Goal: Obtain resource: Download file/media

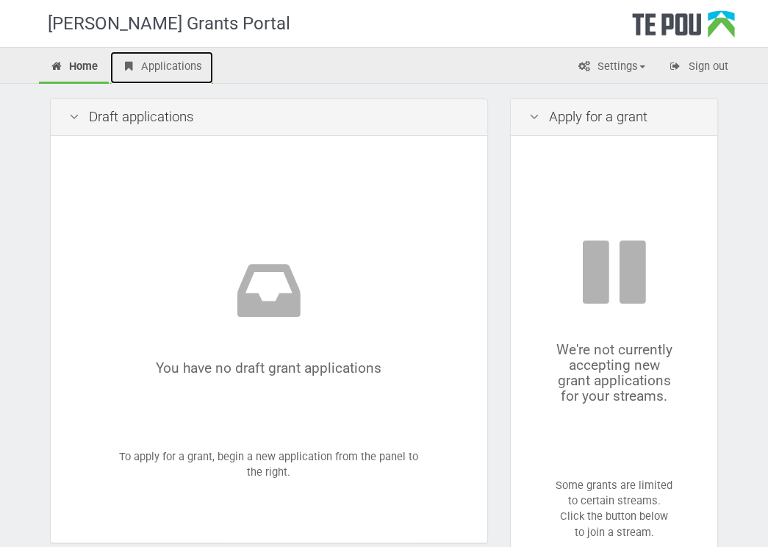
click at [167, 65] on link "Applications" at bounding box center [161, 67] width 103 height 32
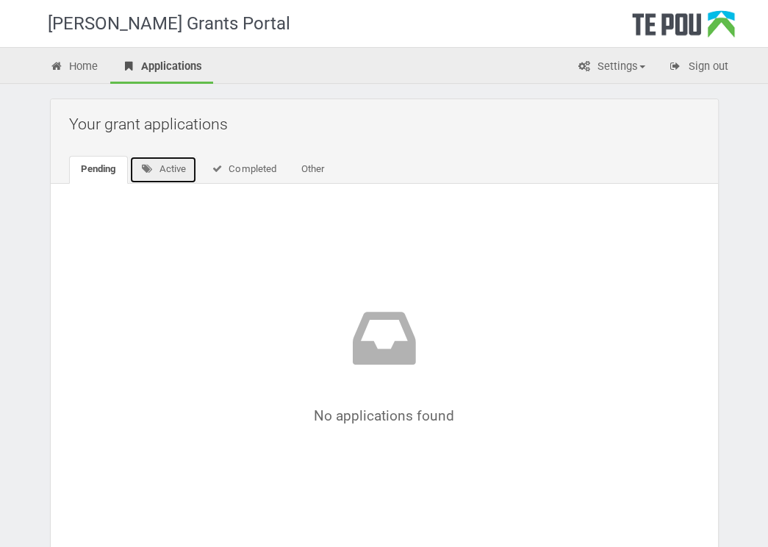
click at [179, 163] on link "Active" at bounding box center [163, 170] width 68 height 28
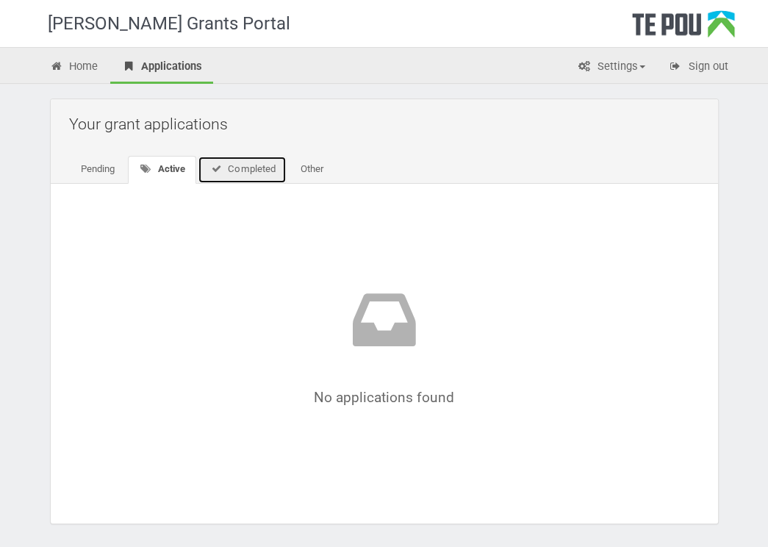
click at [241, 166] on link "Completed" at bounding box center [242, 170] width 89 height 28
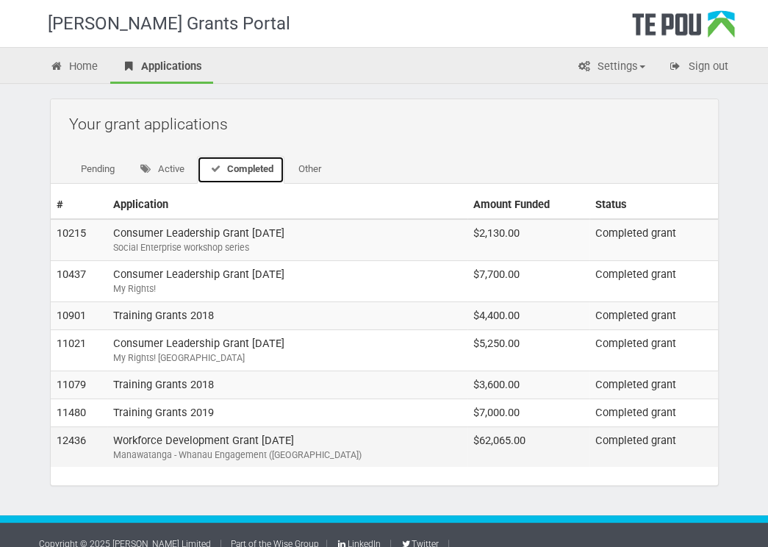
scroll to position [15, 0]
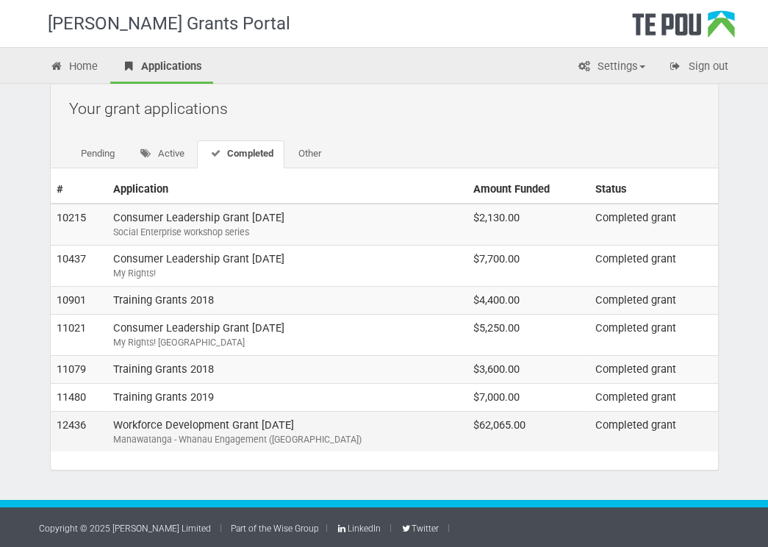
click at [291, 420] on td "Workforce Development Grant September 2021 Manawatanga - Whanau Engagement (Low…" at bounding box center [287, 431] width 360 height 40
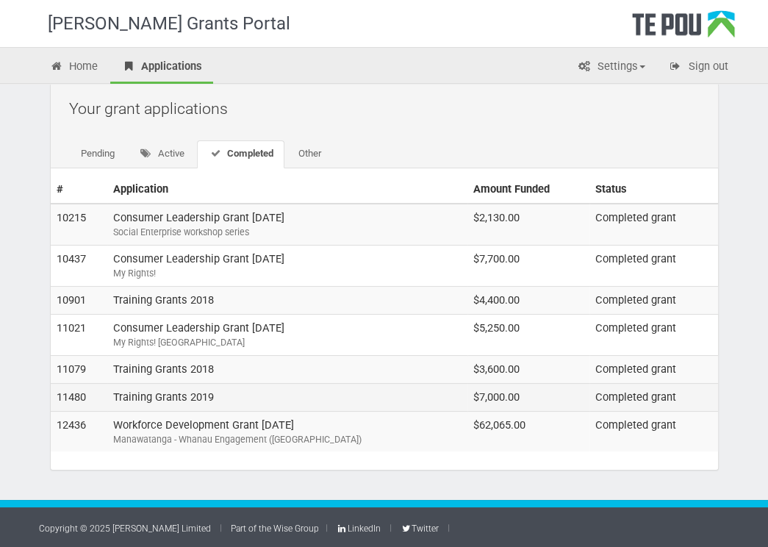
click at [199, 392] on td "Training Grants 2019" at bounding box center [287, 397] width 360 height 28
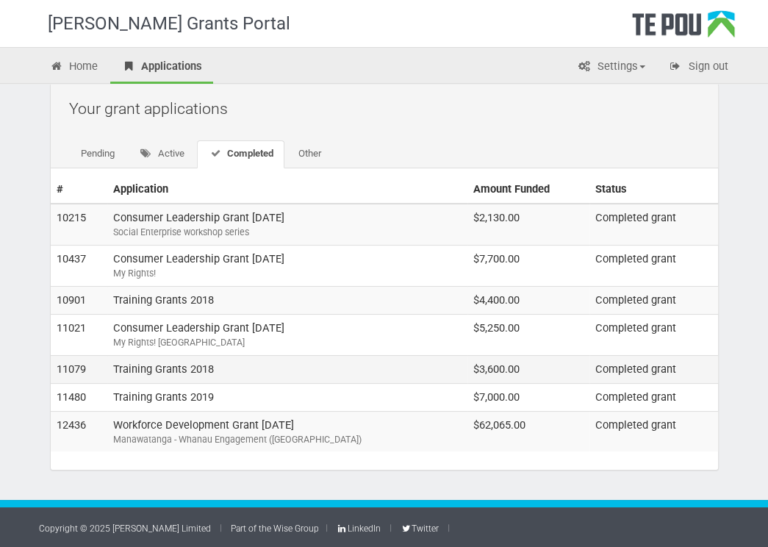
click at [179, 364] on td "Training Grants 2018" at bounding box center [287, 369] width 360 height 28
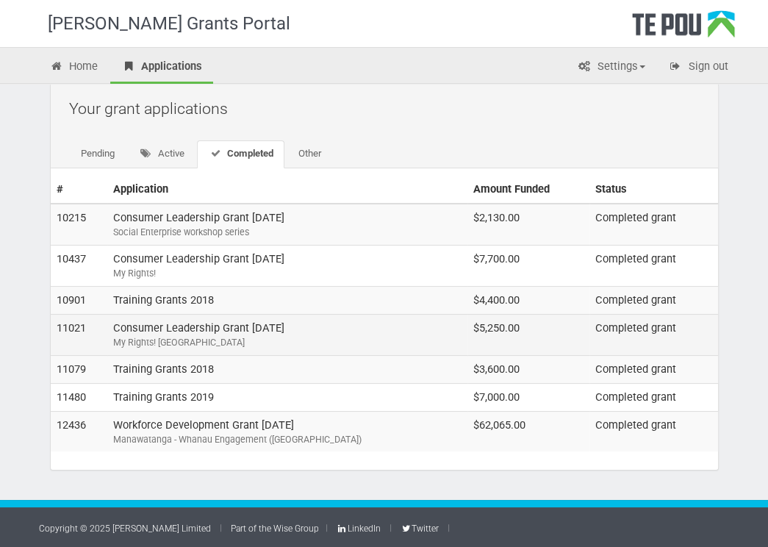
click at [176, 324] on td "Consumer Leadership Grant March 2018 My Rights! Southland" at bounding box center [287, 334] width 360 height 41
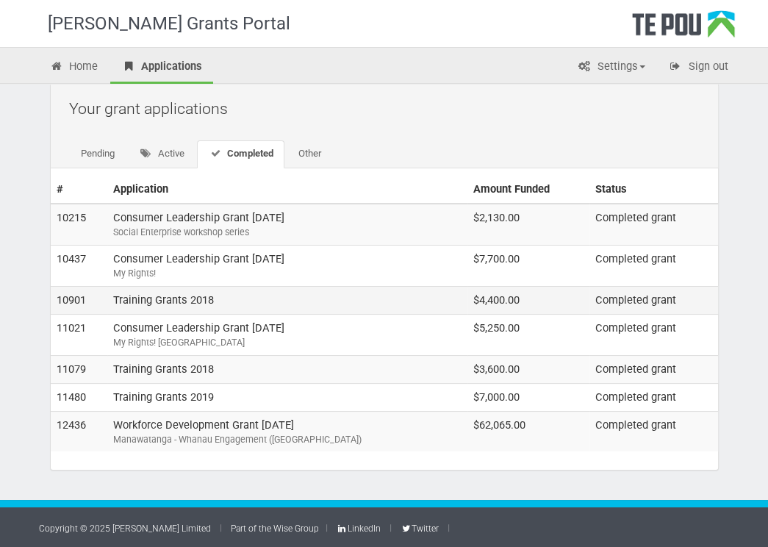
click at [167, 295] on td "Training Grants 2018" at bounding box center [287, 300] width 360 height 28
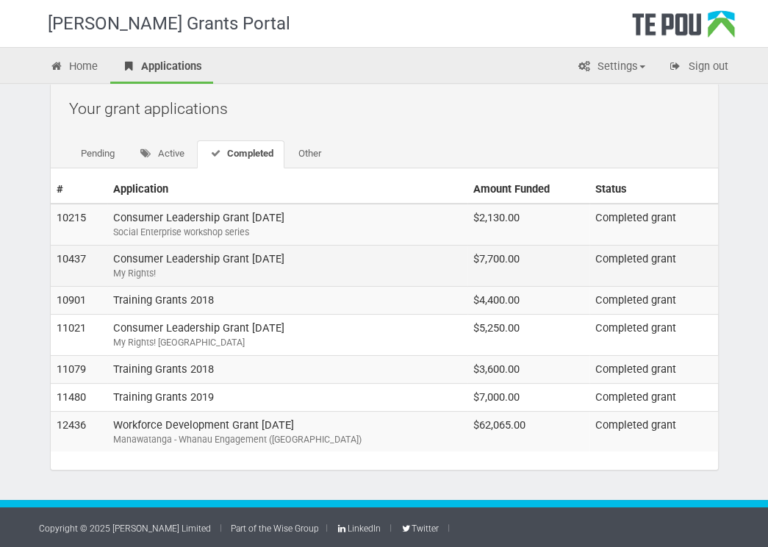
click at [193, 260] on td "Consumer Leadership Grant March 2017 My Rights!" at bounding box center [287, 266] width 360 height 41
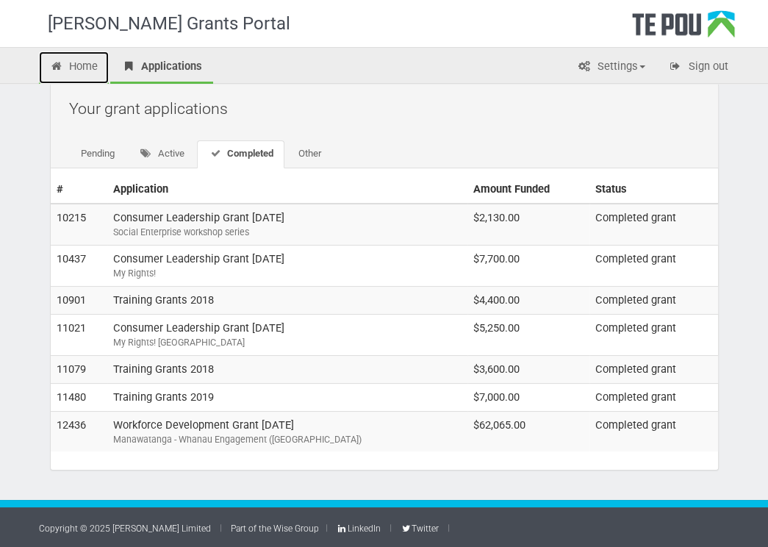
click at [89, 68] on link "Home" at bounding box center [74, 67] width 71 height 32
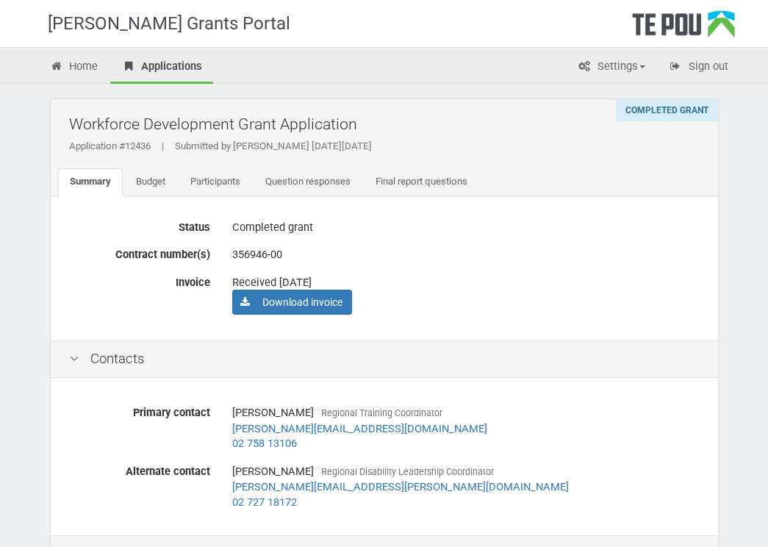
click at [571, 333] on div "Status Completed grant Contract number(s) 356946-00 Invoice Received 27 Oct 202…" at bounding box center [385, 268] width 668 height 145
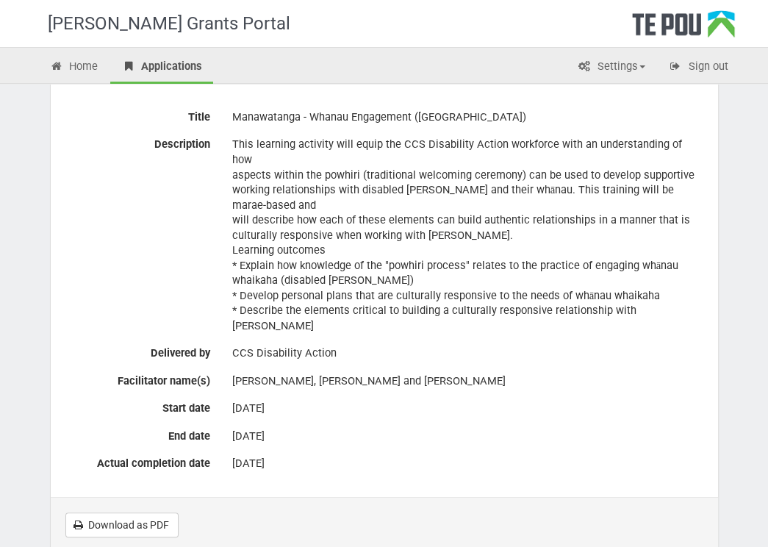
scroll to position [490, 0]
click at [143, 513] on link "Download as PDF" at bounding box center [121, 525] width 113 height 25
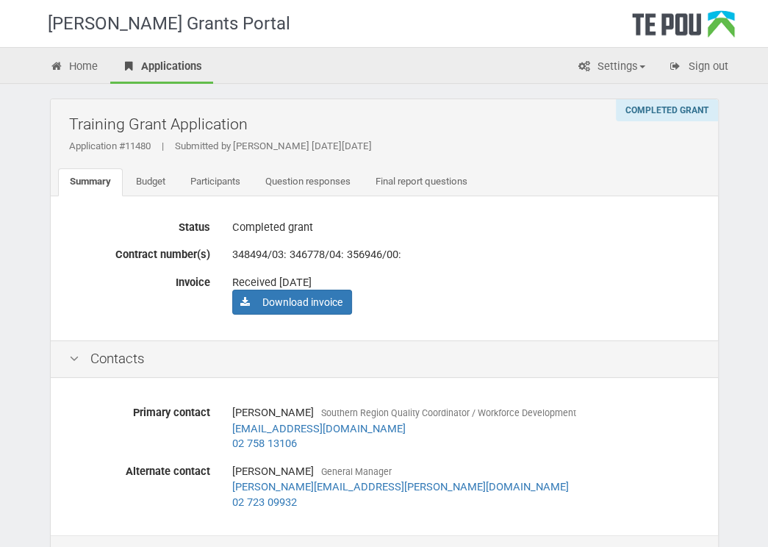
scroll to position [118, 0]
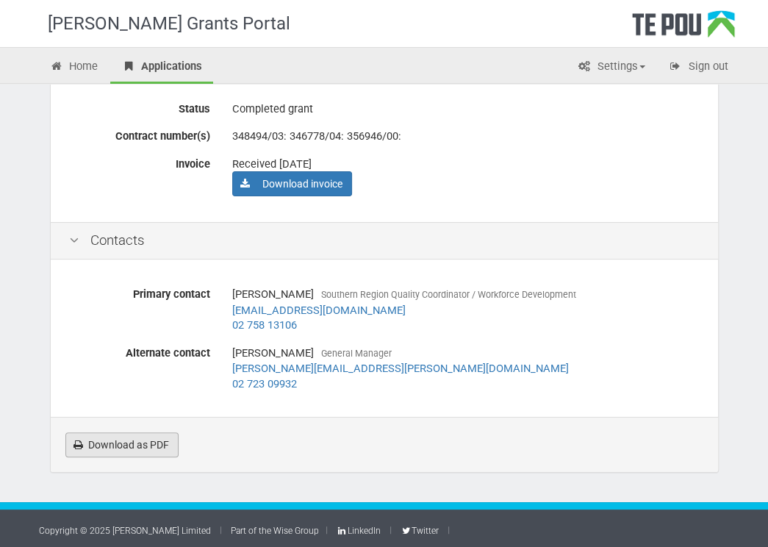
click at [162, 446] on link "Download as PDF" at bounding box center [121, 444] width 113 height 25
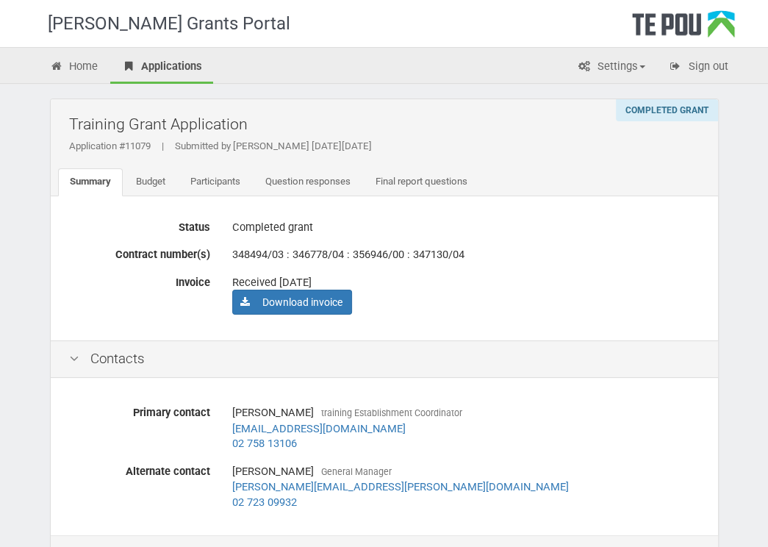
scroll to position [118, 0]
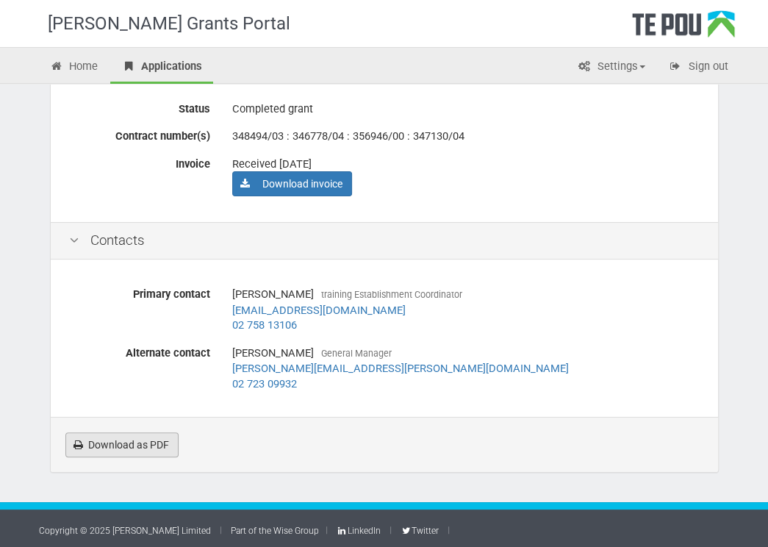
click at [144, 446] on link "Download as PDF" at bounding box center [121, 444] width 113 height 25
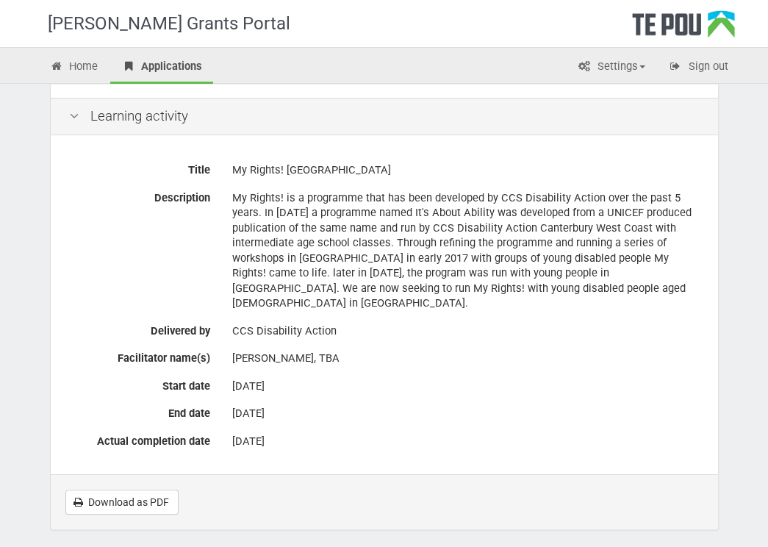
scroll to position [560, 0]
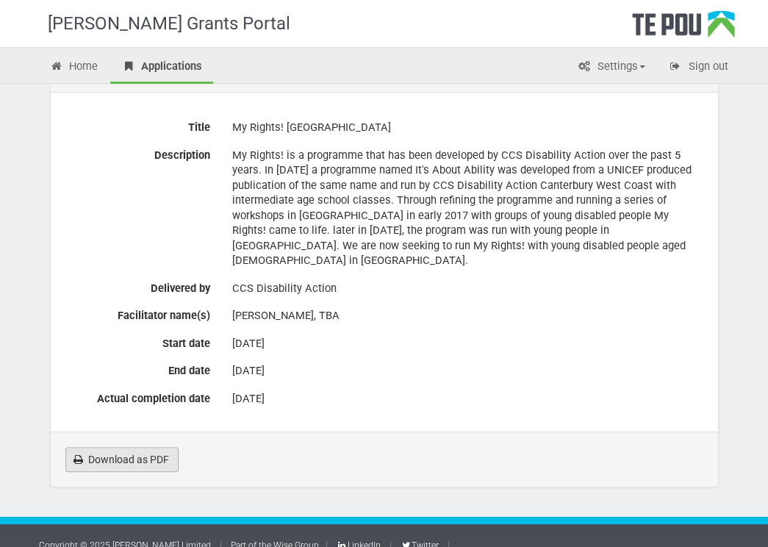
click at [139, 447] on link "Download as PDF" at bounding box center [121, 459] width 113 height 25
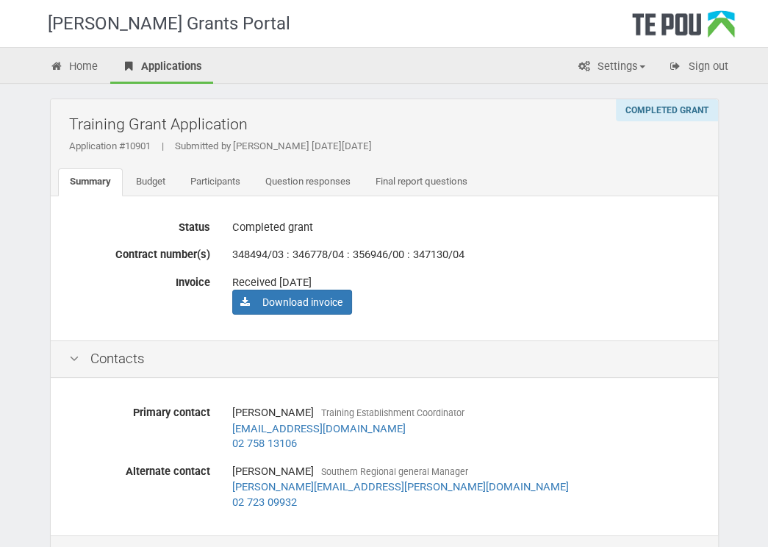
scroll to position [118, 0]
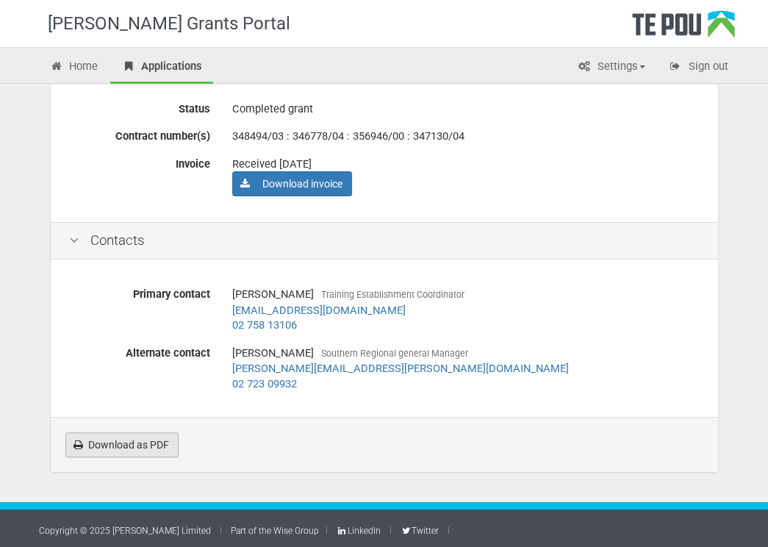
click at [149, 446] on link "Download as PDF" at bounding box center [121, 444] width 113 height 25
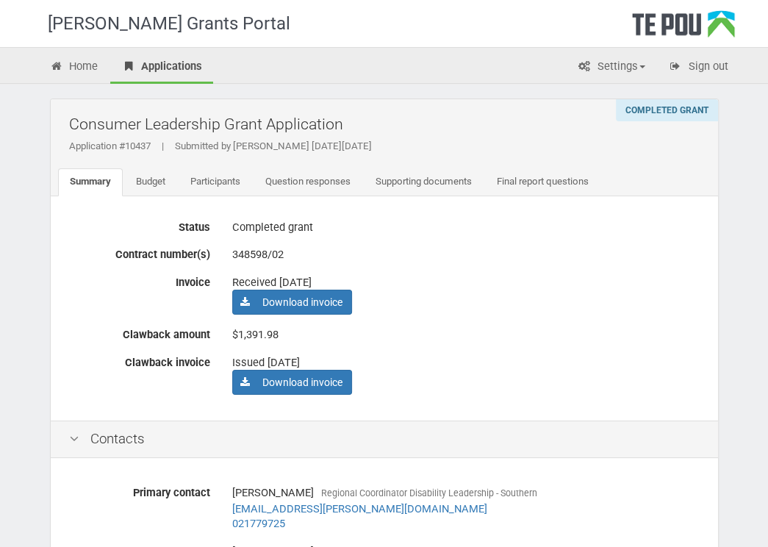
click at [193, 260] on label "Contract number(s)" at bounding box center [139, 252] width 163 height 21
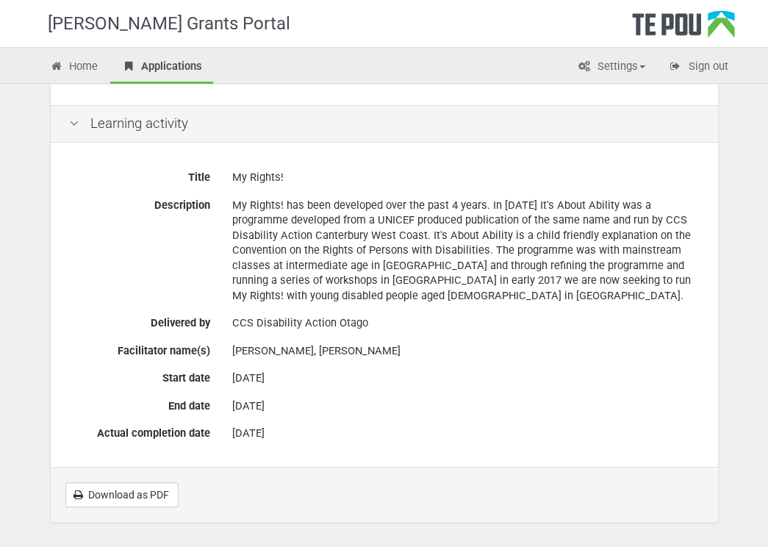
scroll to position [560, 0]
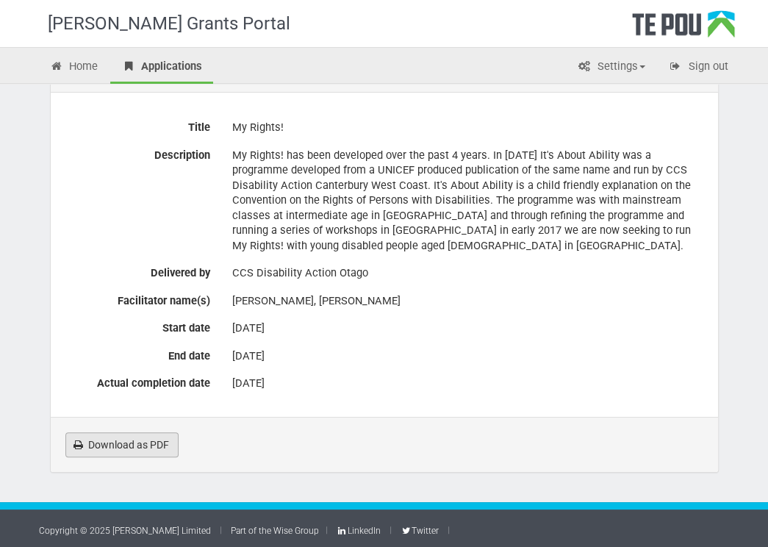
click at [124, 441] on link "Download as PDF" at bounding box center [121, 444] width 113 height 25
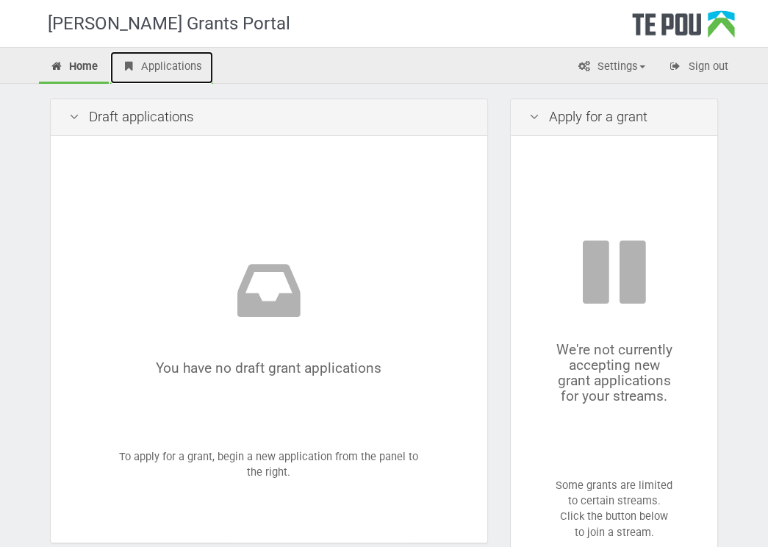
click at [170, 71] on link "Applications" at bounding box center [161, 67] width 103 height 32
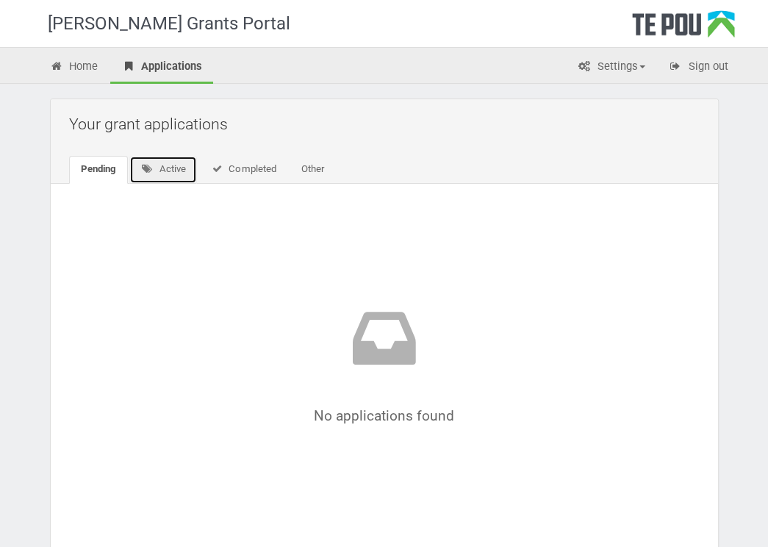
click at [166, 171] on link "Active" at bounding box center [163, 170] width 68 height 28
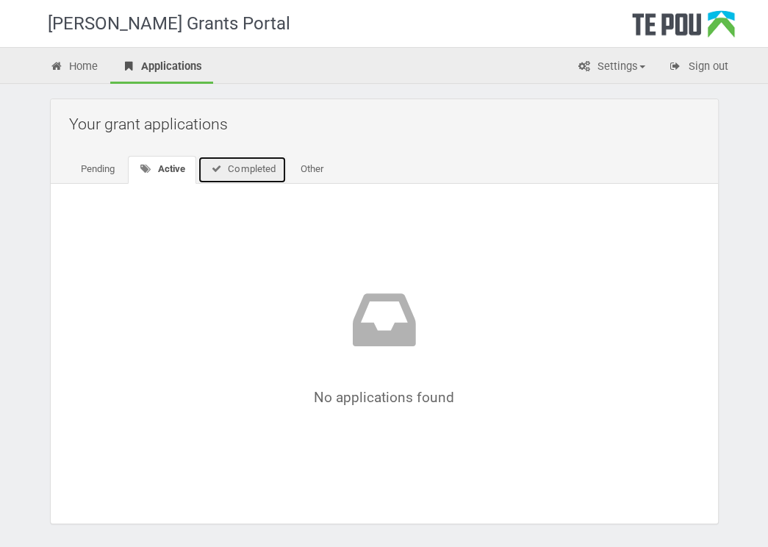
click at [219, 168] on icon at bounding box center [216, 169] width 13 height 10
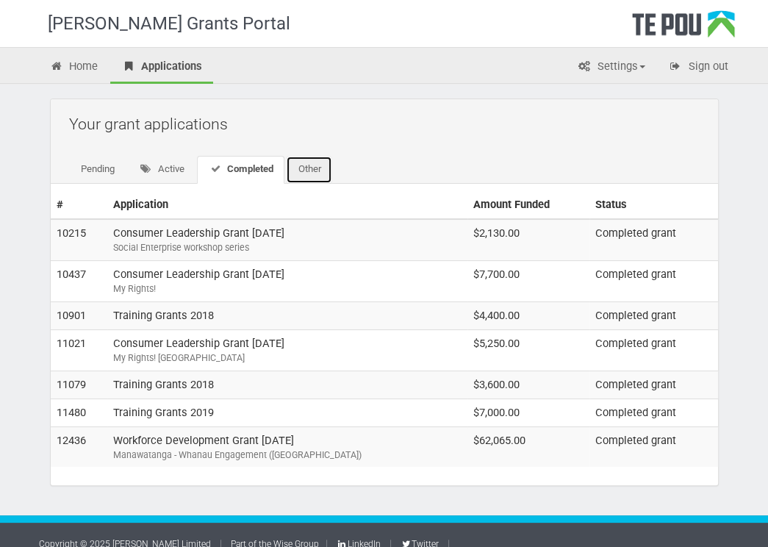
click at [306, 156] on link "Other" at bounding box center [309, 170] width 46 height 28
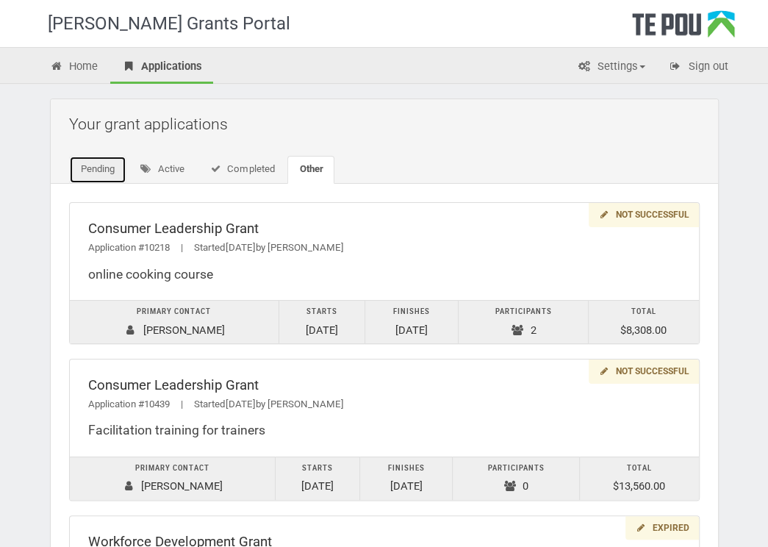
click at [104, 169] on link "Pending" at bounding box center [97, 170] width 57 height 28
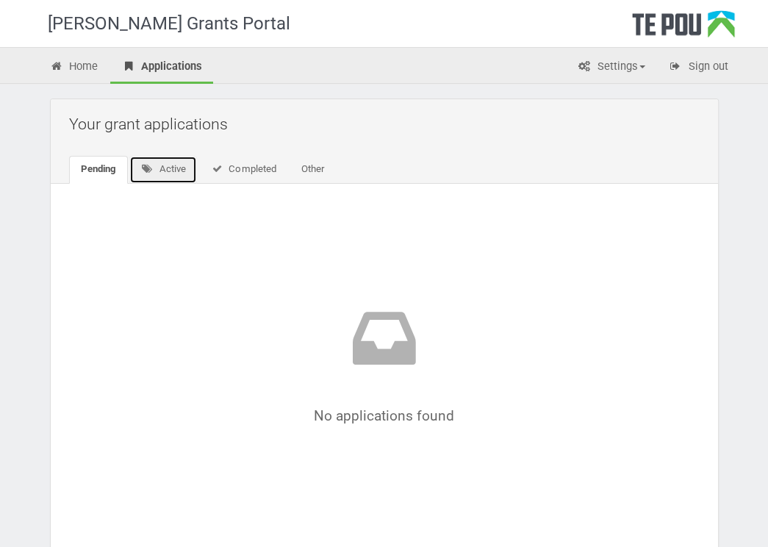
click at [157, 174] on link "Active" at bounding box center [163, 170] width 68 height 28
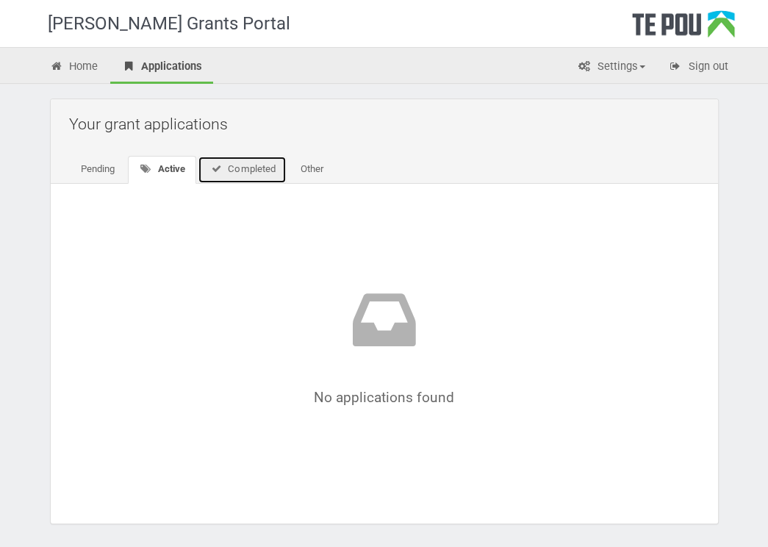
click at [233, 171] on link "Completed" at bounding box center [242, 170] width 89 height 28
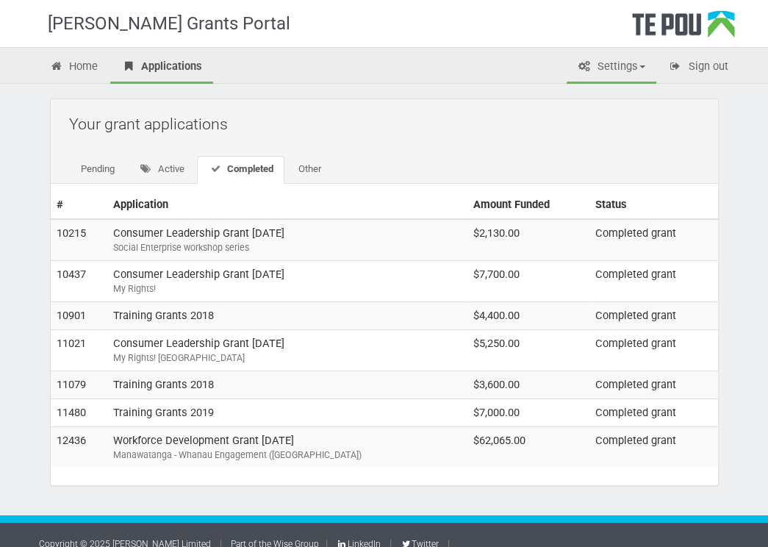
click at [617, 69] on link "Settings" at bounding box center [612, 67] width 90 height 32
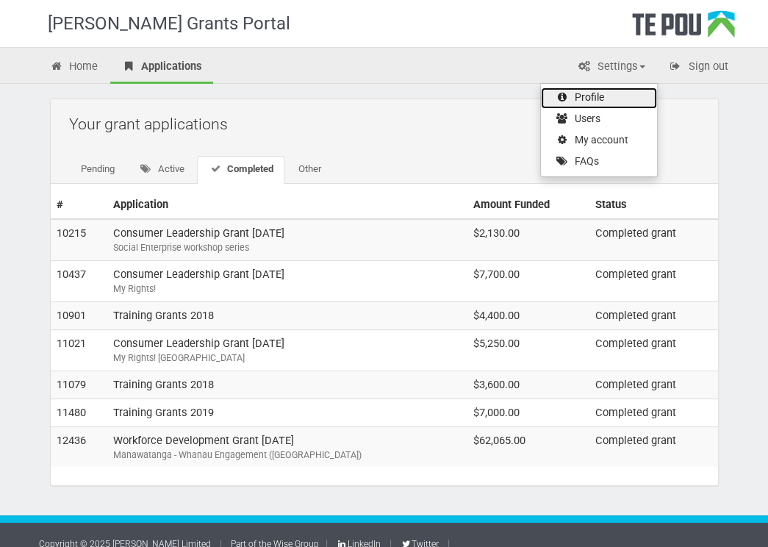
click at [594, 92] on link "Profile" at bounding box center [599, 98] width 116 height 21
